Goal: Information Seeking & Learning: Learn about a topic

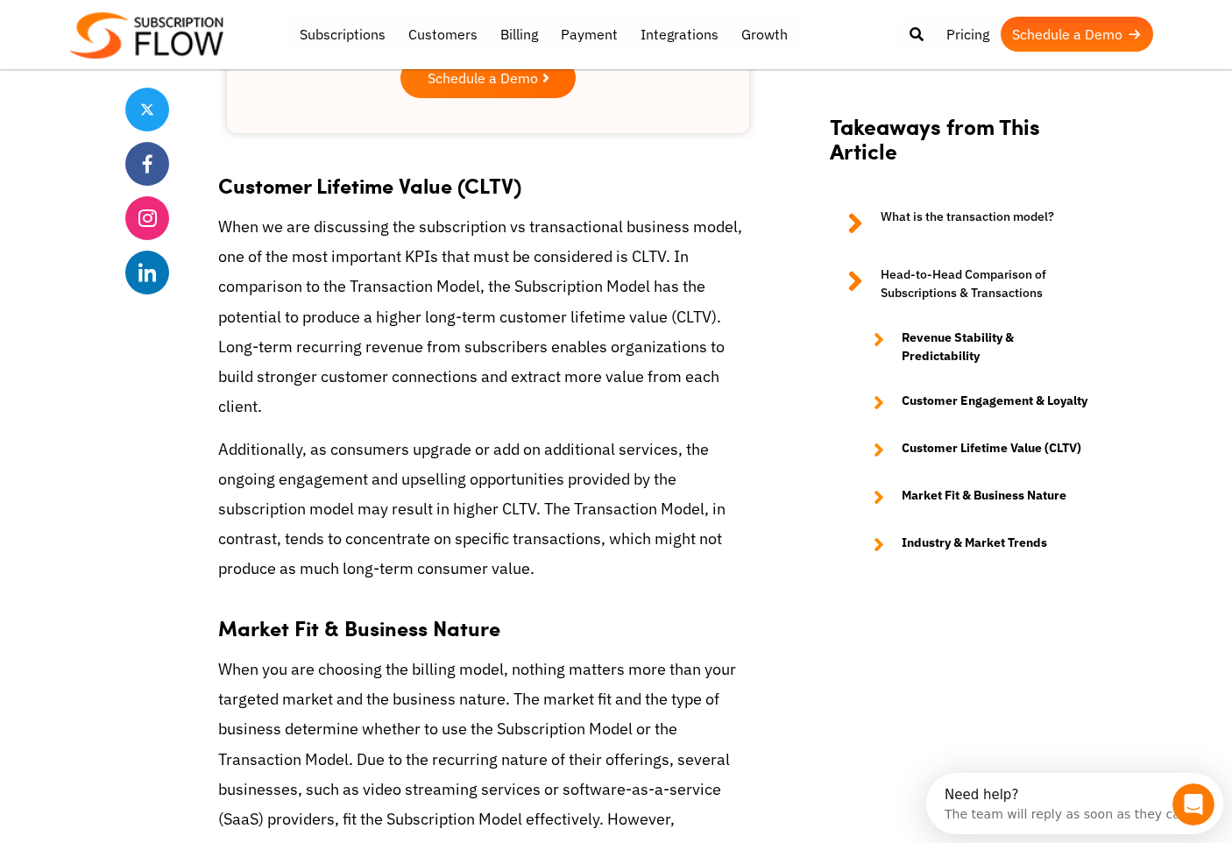
scroll to position [2891, 0]
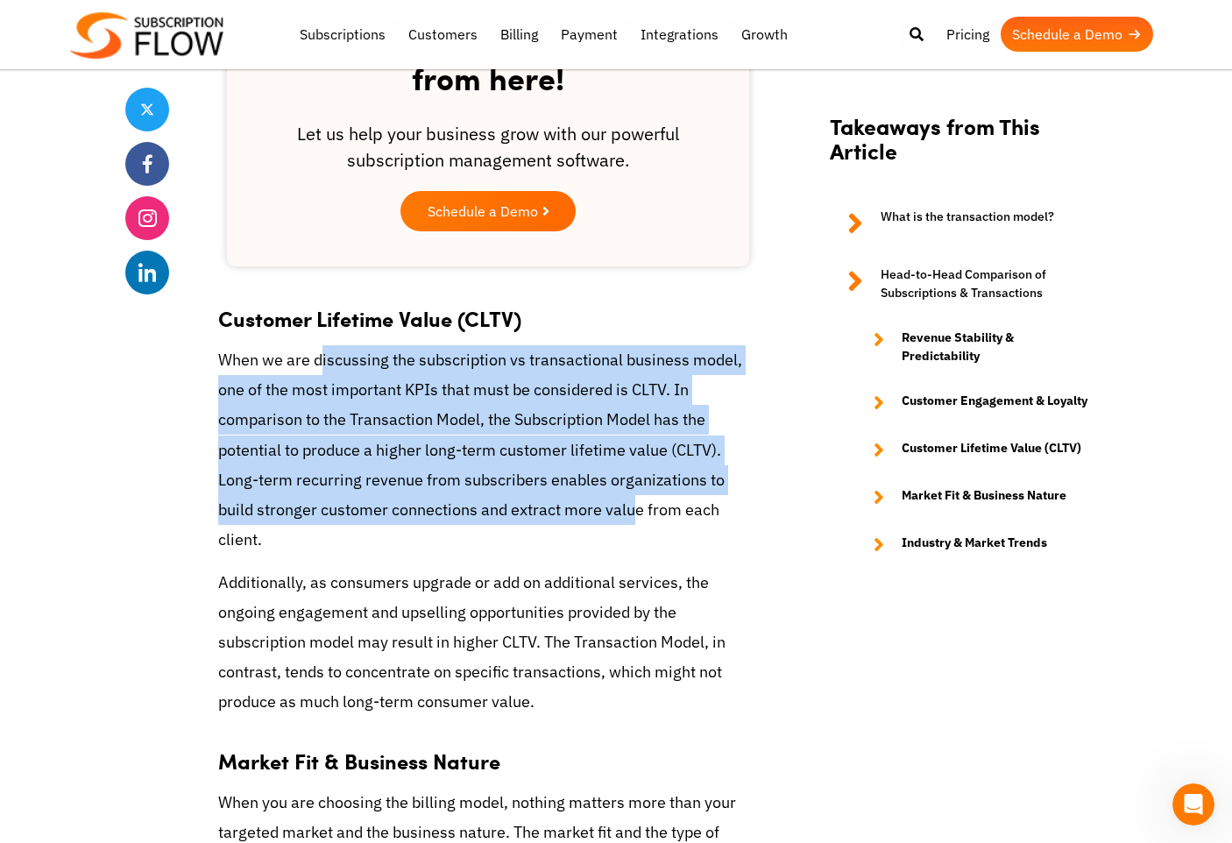
drag, startPoint x: 319, startPoint y: 330, endPoint x: 632, endPoint y: 475, distance: 345.3
click at [632, 475] on p "When we are discussing the subscription vs transactional business model, one of…" at bounding box center [488, 449] width 540 height 209
drag, startPoint x: 632, startPoint y: 475, endPoint x: 364, endPoint y: 451, distance: 270.0
click at [364, 451] on p "When we are discussing the subscription vs transactional business model, one of…" at bounding box center [488, 449] width 540 height 209
click at [503, 375] on p "When we are discussing the subscription vs transactional business model, one of…" at bounding box center [488, 449] width 540 height 209
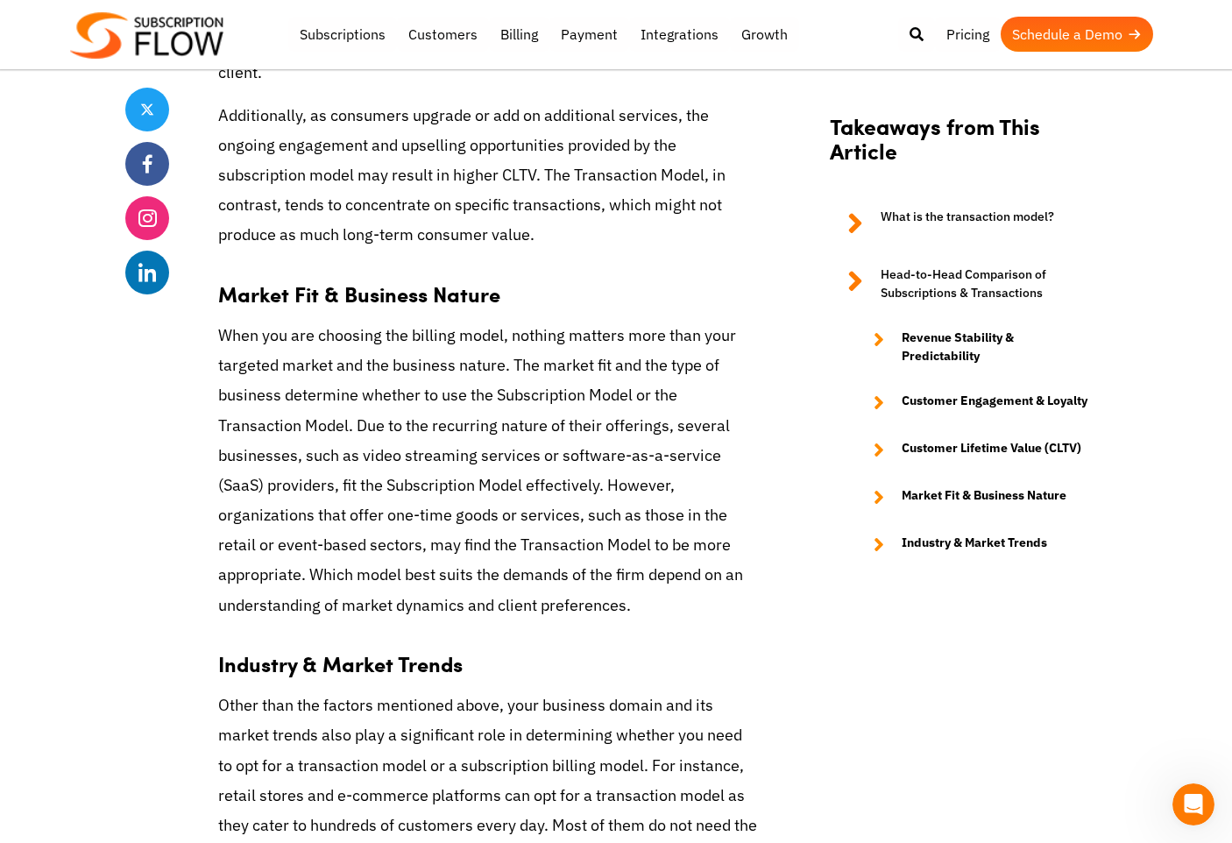
scroll to position [3416, 0]
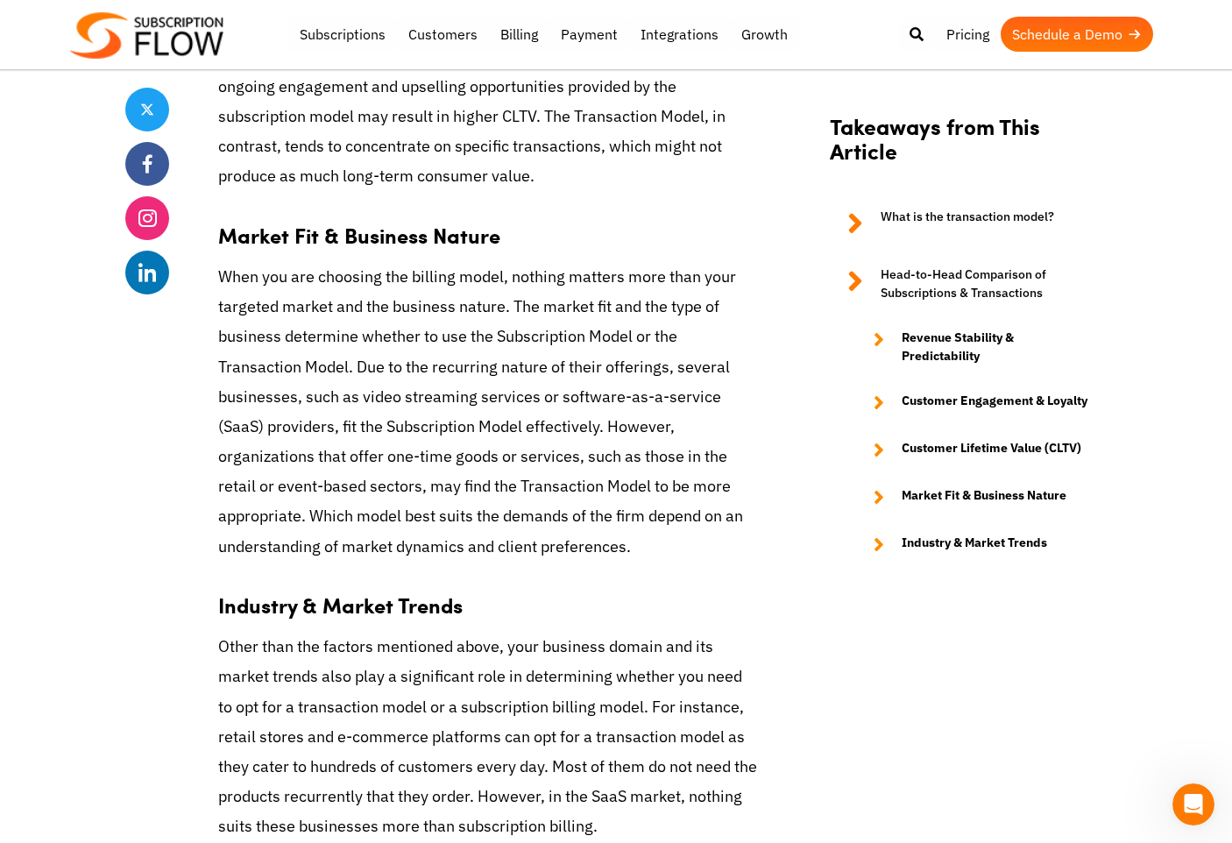
drag, startPoint x: 232, startPoint y: 244, endPoint x: 567, endPoint y: 537, distance: 445.1
drag, startPoint x: 567, startPoint y: 537, endPoint x: 395, endPoint y: 353, distance: 251.6
click at [395, 353] on p "When you are choosing the billing model, nothing matters more than your targete…" at bounding box center [488, 412] width 540 height 300
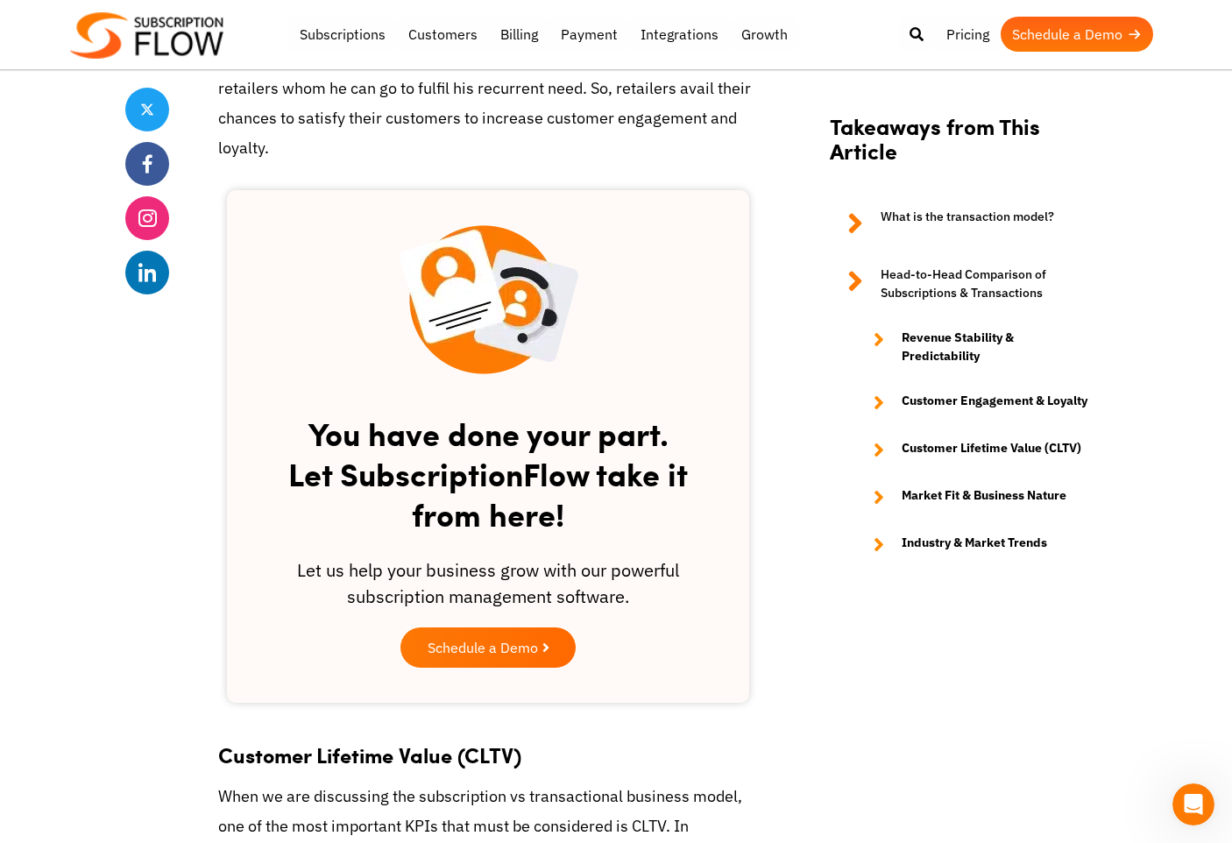
scroll to position [1927, 0]
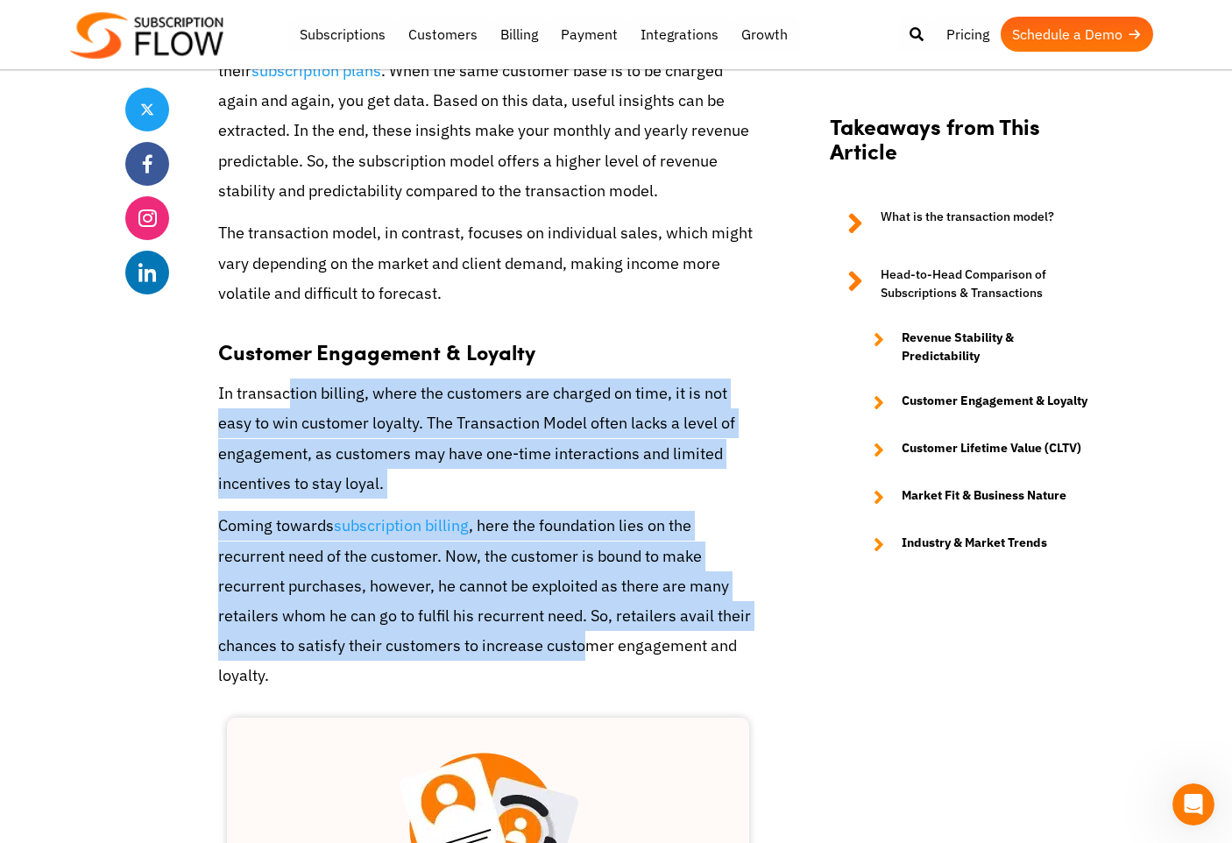
drag, startPoint x: 292, startPoint y: 367, endPoint x: 584, endPoint y: 625, distance: 389.8
click at [584, 625] on div "No matter what remains the strategy, policy and business model, the end target …" at bounding box center [488, 762] width 540 height 3905
drag, startPoint x: 584, startPoint y: 625, endPoint x: 366, endPoint y: 583, distance: 222.1
click at [367, 585] on p "Coming towards subscription billing , here the foundation lies on the recurrent…" at bounding box center [488, 601] width 540 height 180
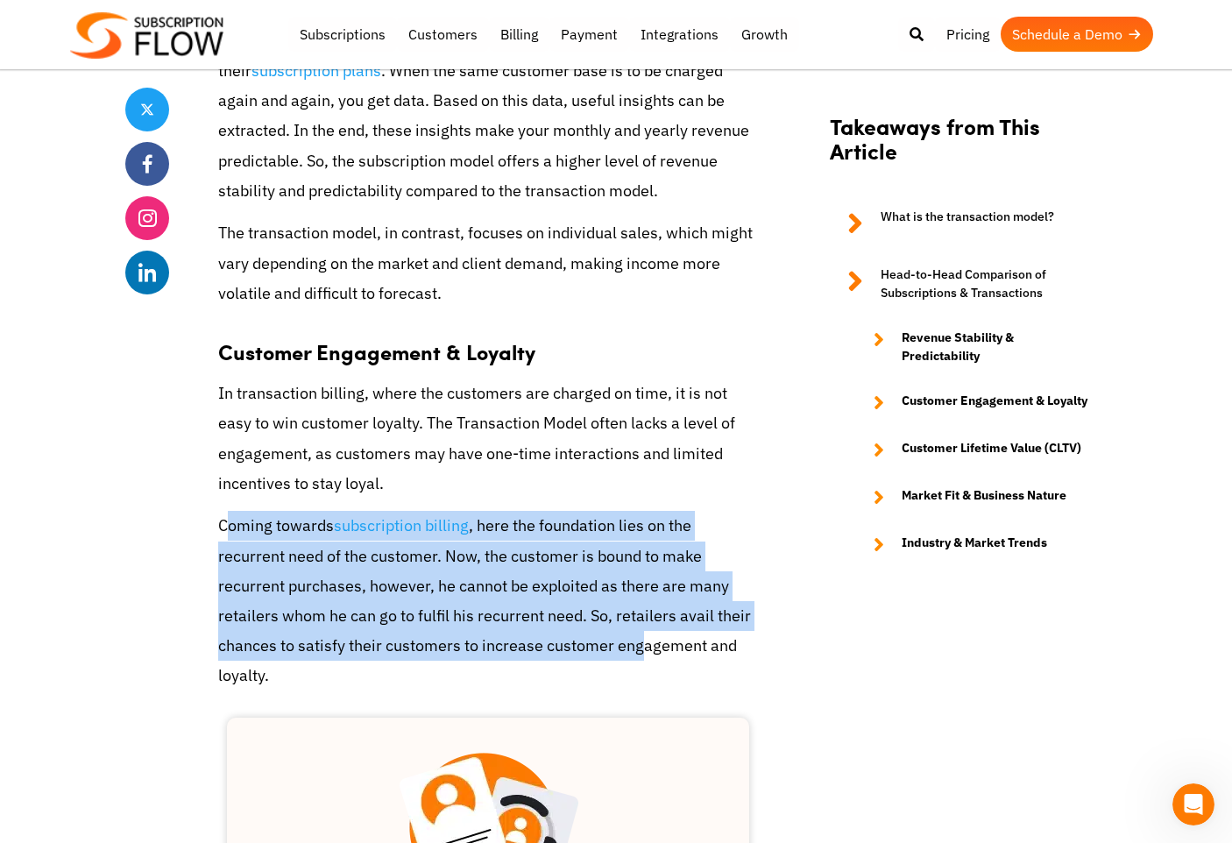
drag, startPoint x: 228, startPoint y: 497, endPoint x: 639, endPoint y: 607, distance: 425.4
click at [639, 607] on p "Coming towards subscription billing , here the foundation lies on the recurrent…" at bounding box center [488, 601] width 540 height 180
drag, startPoint x: 639, startPoint y: 607, endPoint x: 506, endPoint y: 569, distance: 137.5
click at [506, 569] on p "Coming towards subscription billing , here the foundation lies on the recurrent…" at bounding box center [488, 601] width 540 height 180
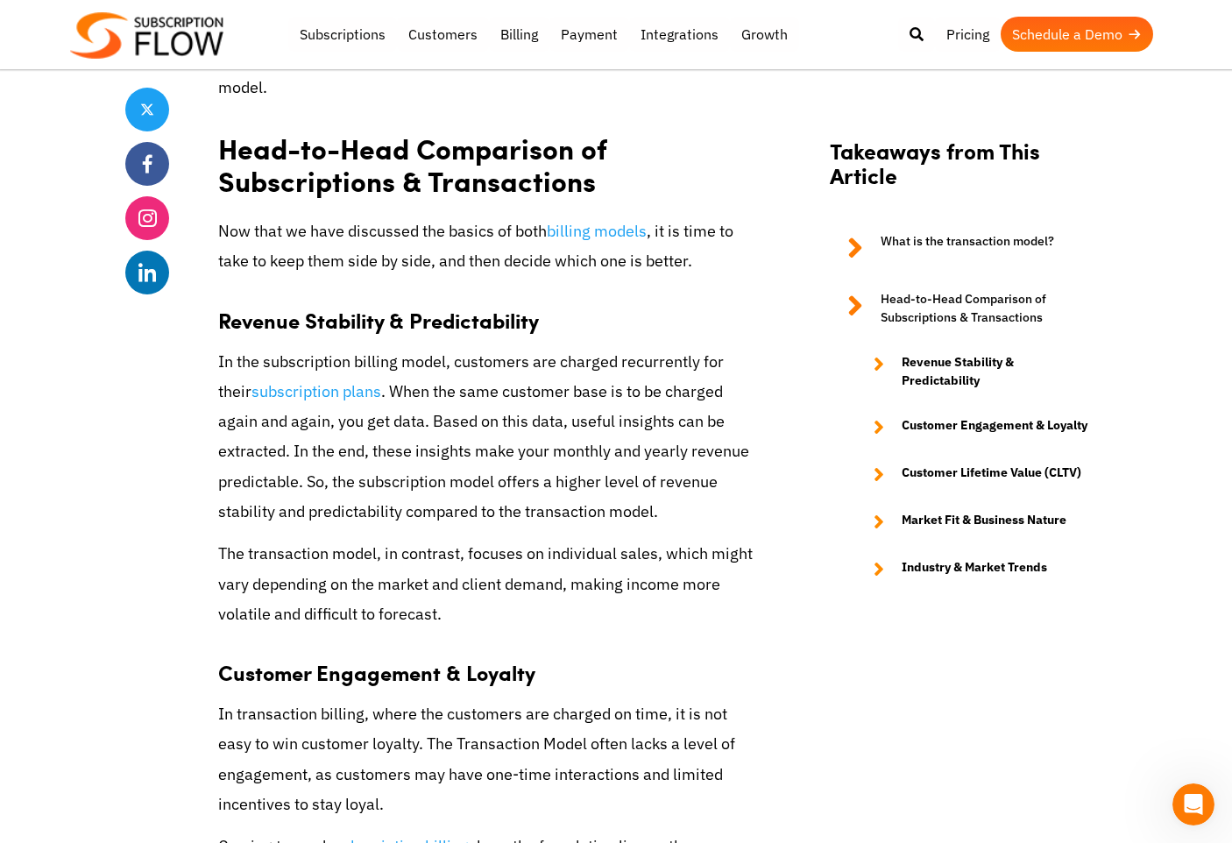
scroll to position [1577, 0]
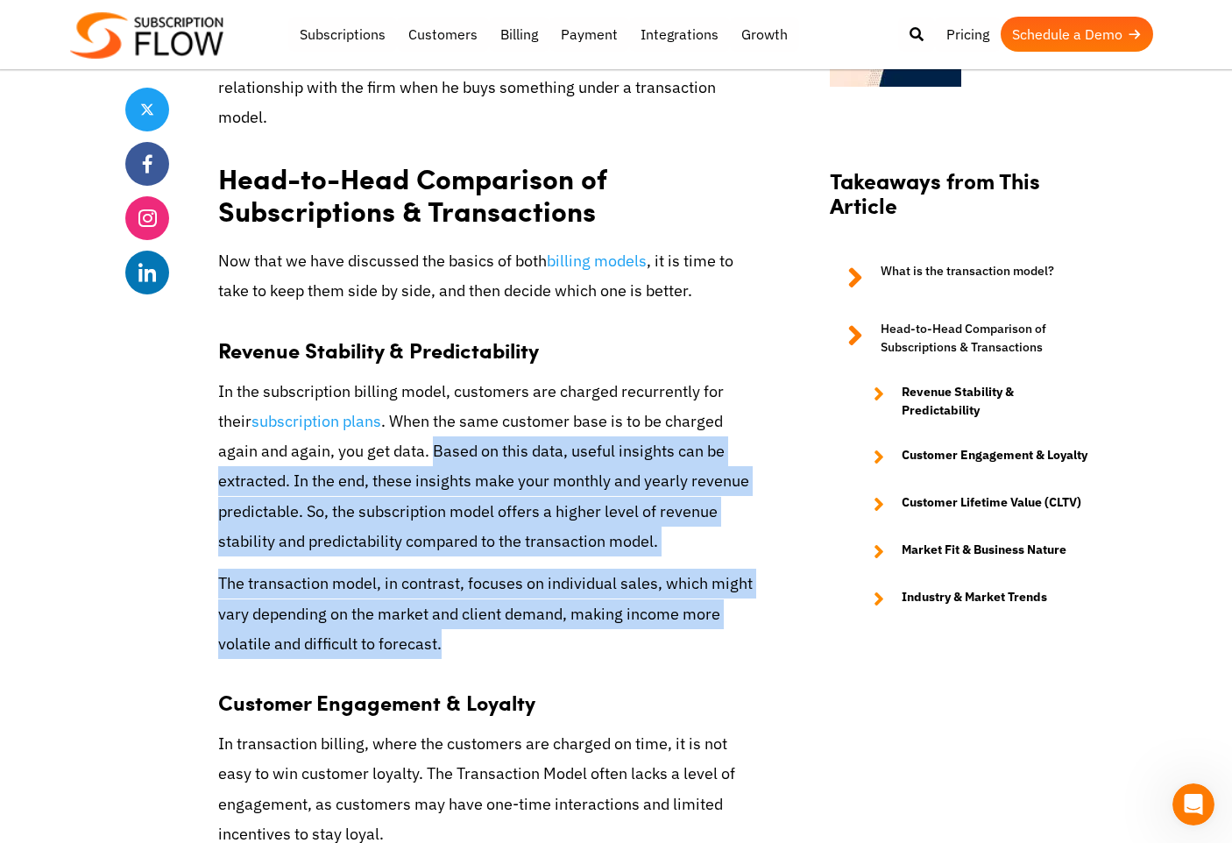
drag, startPoint x: 391, startPoint y: 430, endPoint x: 501, endPoint y: 626, distance: 225.1
click at [352, 458] on p "In the subscription billing model, customers are charged recurrently for their …" at bounding box center [488, 467] width 540 height 180
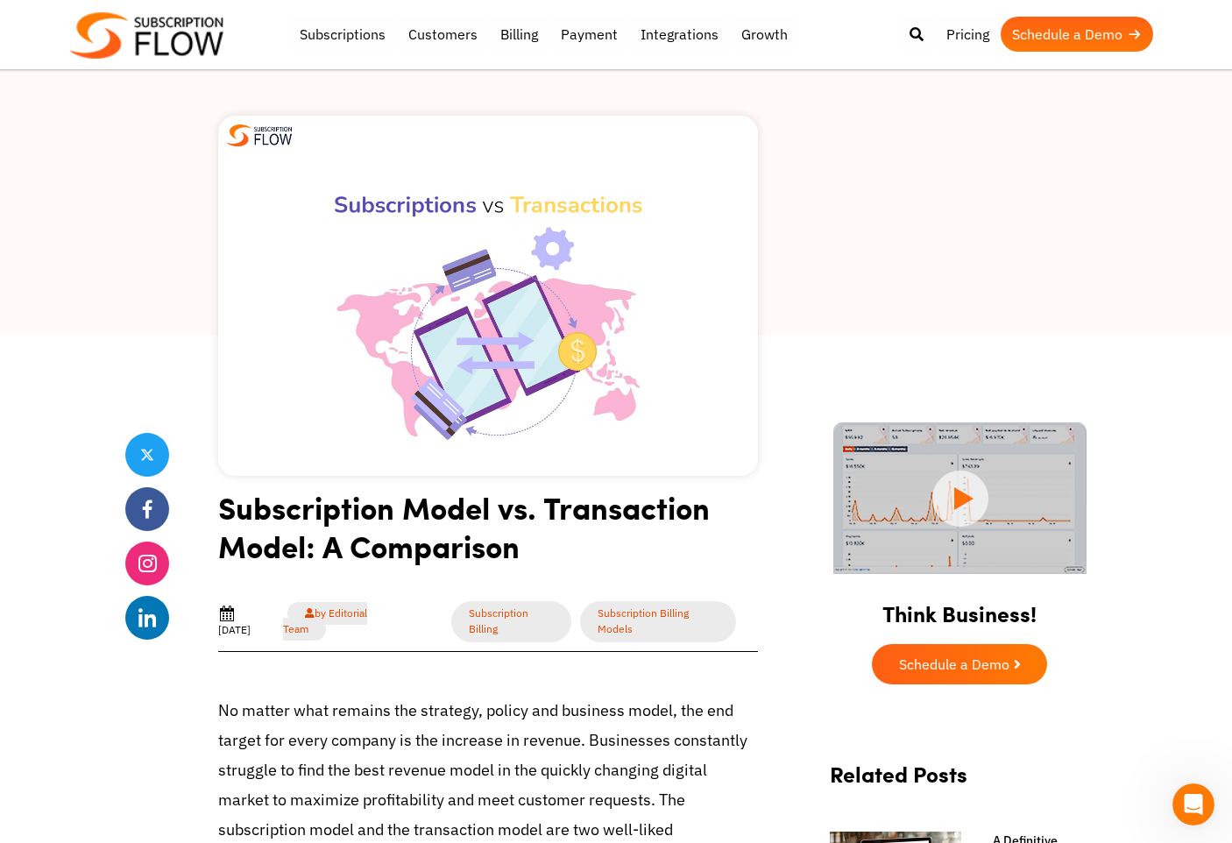
scroll to position [0, 0]
